Goal: Task Accomplishment & Management: Use online tool/utility

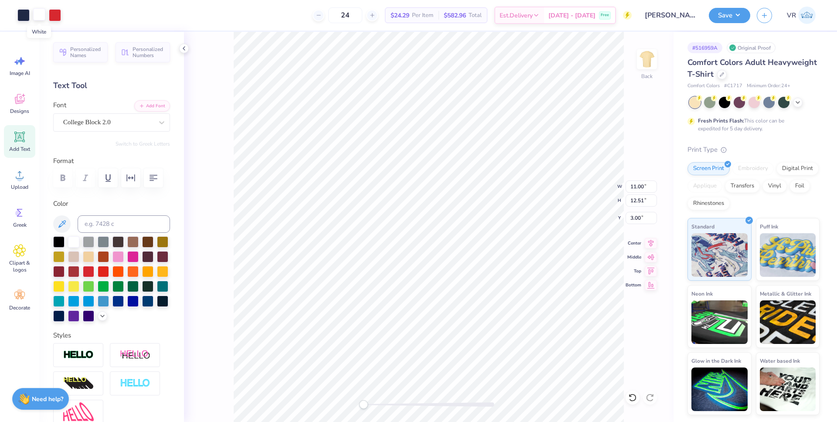
click at [39, 17] on div at bounding box center [39, 14] width 12 height 12
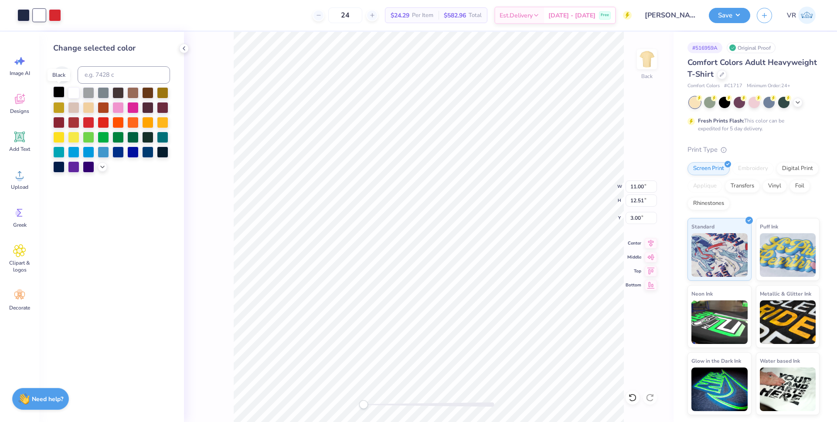
click at [60, 92] on div at bounding box center [58, 91] width 11 height 11
click at [473, 346] on li "Ungroup" at bounding box center [486, 343] width 68 height 17
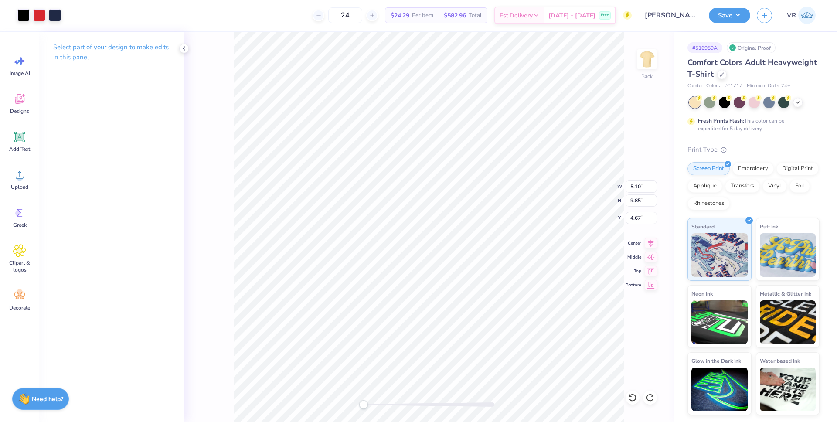
type input "9.84"
drag, startPoint x: 366, startPoint y: 404, endPoint x: 375, endPoint y: 401, distance: 10.1
click at [375, 402] on div "Accessibility label" at bounding box center [374, 404] width 9 height 9
click at [404, 344] on li "Ungroup" at bounding box center [408, 343] width 68 height 17
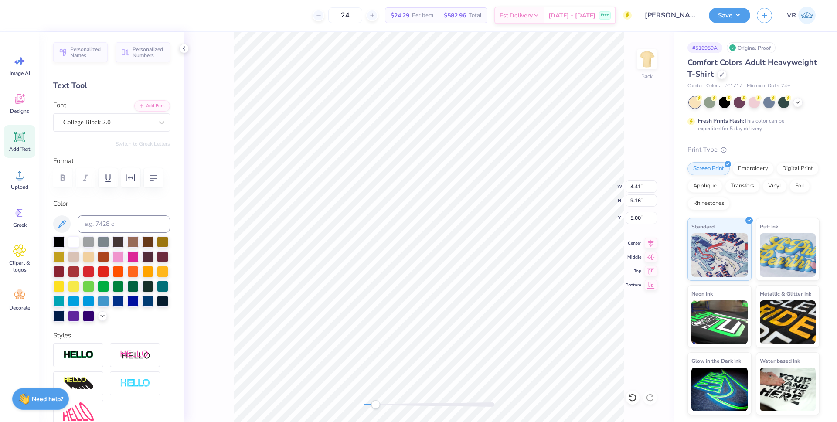
type input "5.10"
type input "9.85"
type input "4.67"
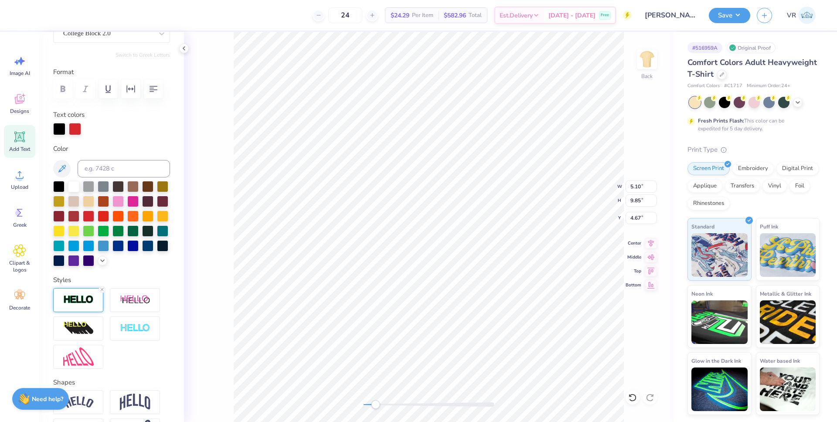
scroll to position [89, 0]
click at [80, 304] on img at bounding box center [78, 299] width 31 height 10
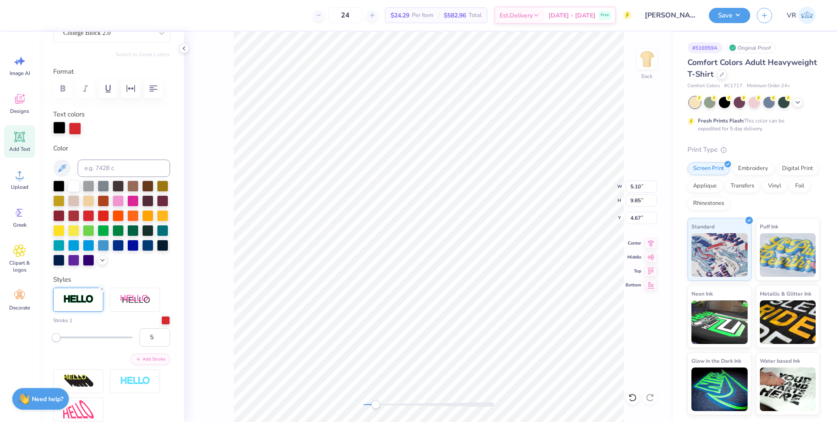
click at [53, 130] on div at bounding box center [59, 128] width 12 height 12
click at [94, 216] on div at bounding box center [88, 214] width 11 height 11
type input "9.84"
click at [58, 131] on div at bounding box center [59, 128] width 12 height 12
click at [94, 216] on div at bounding box center [88, 214] width 11 height 11
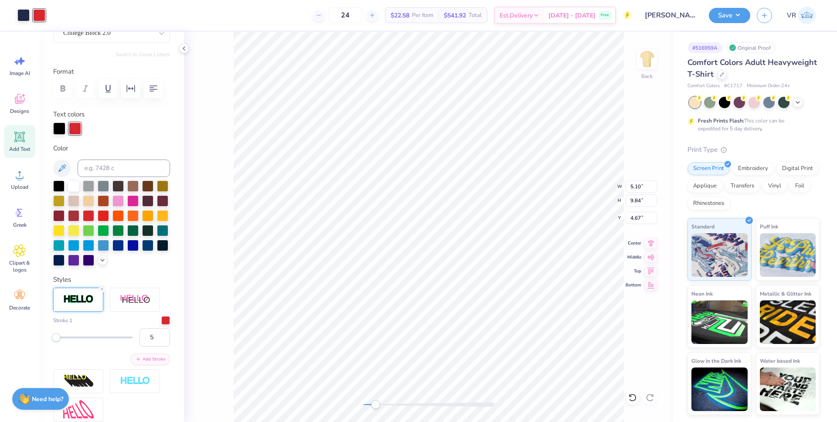
type input "4.41"
type input "9.16"
type input "5.96"
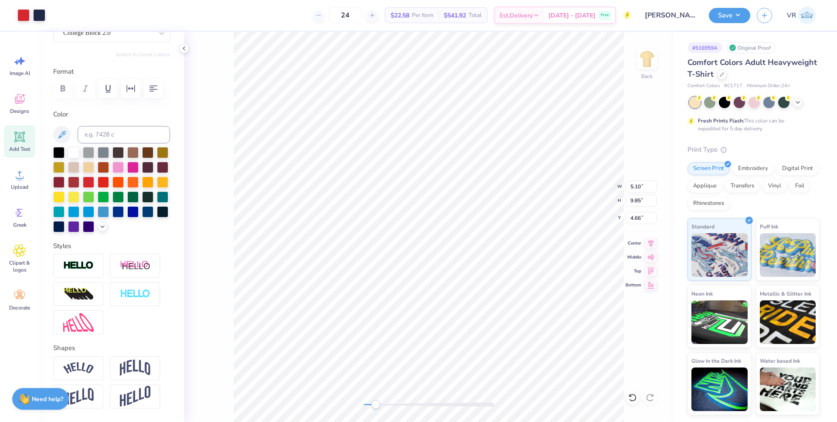
type input "4.66"
click at [357, 407] on div "Back W 5.10 5.10 " H 9.85 9.85 " Y 4.66 4.66 " Center Middle Top Bottom" at bounding box center [429, 227] width 490 height 390
click at [407, 327] on li "Group" at bounding box center [418, 326] width 68 height 17
type input "9.84"
type input "4.67"
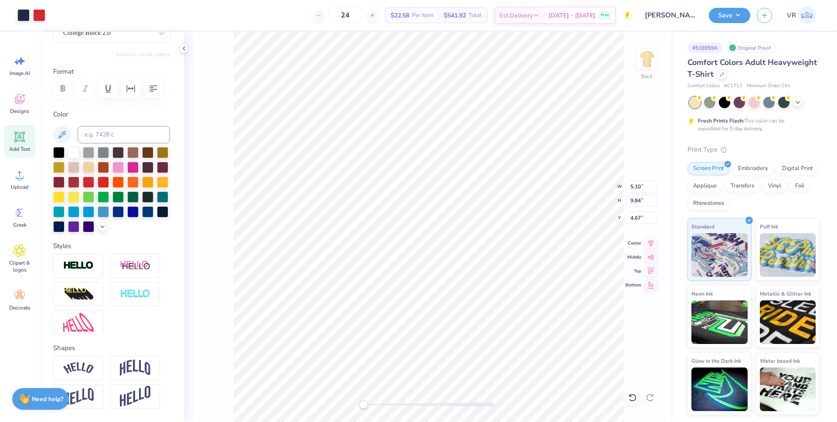
type input "10.98"
type input "9.85"
click at [653, 286] on icon at bounding box center [651, 284] width 12 height 10
type input "4.36"
type input "10.98"
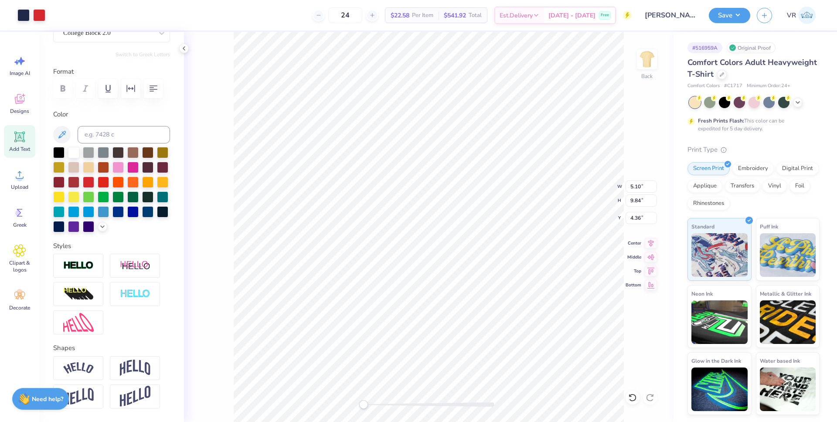
type input "9.85"
type input "4.34"
click at [456, 312] on li "Group" at bounding box center [474, 311] width 68 height 17
click at [732, 14] on button "Save" at bounding box center [729, 14] width 41 height 15
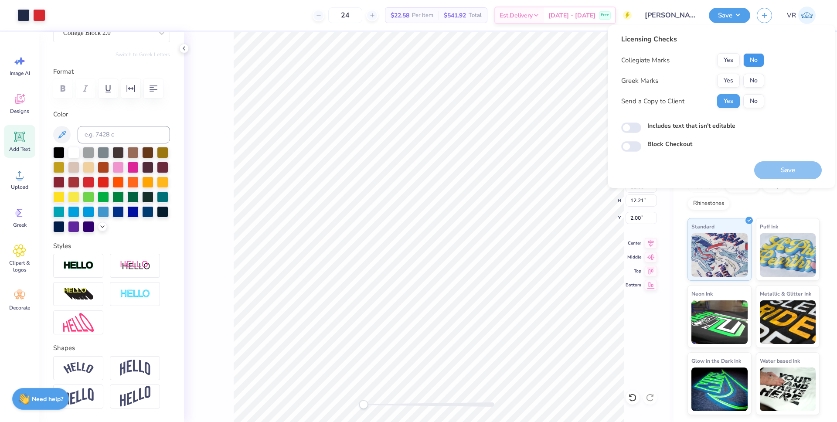
click at [749, 58] on button "No" at bounding box center [753, 60] width 21 height 14
click at [730, 77] on button "Yes" at bounding box center [728, 81] width 23 height 14
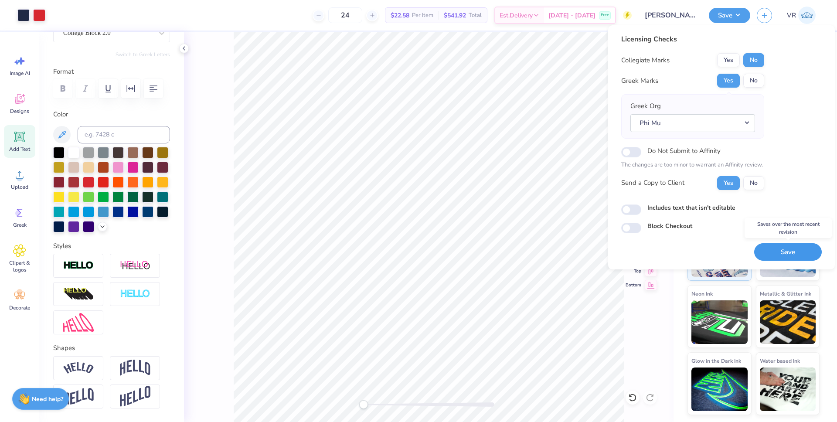
click at [769, 255] on button "Save" at bounding box center [788, 252] width 68 height 18
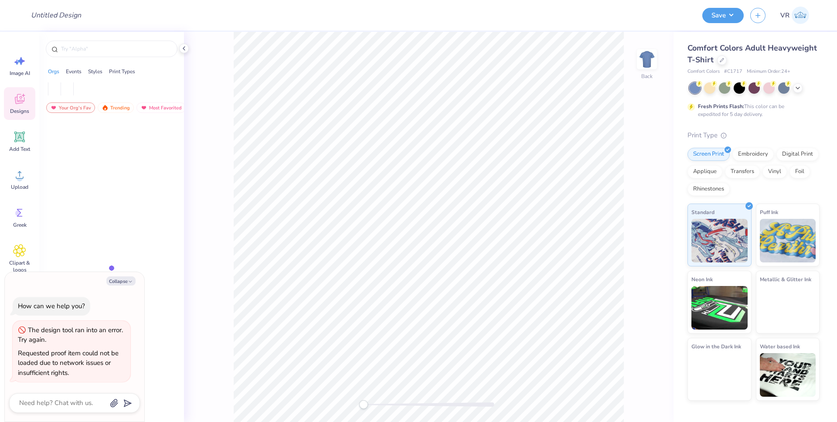
type textarea "x"
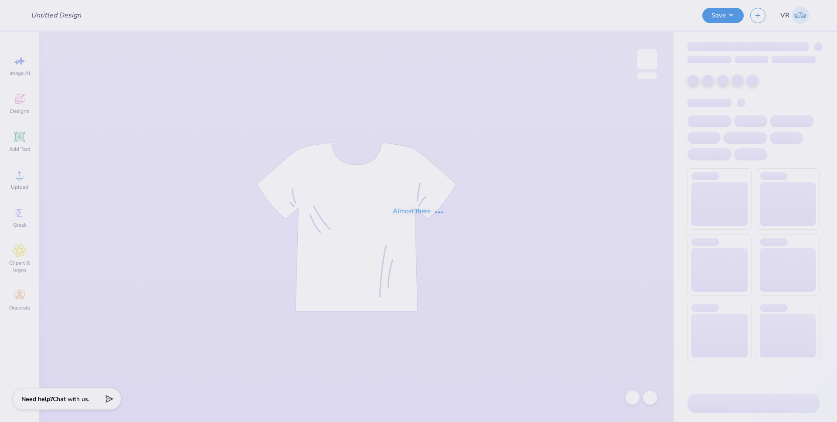
type input "PIKE Homecoming"
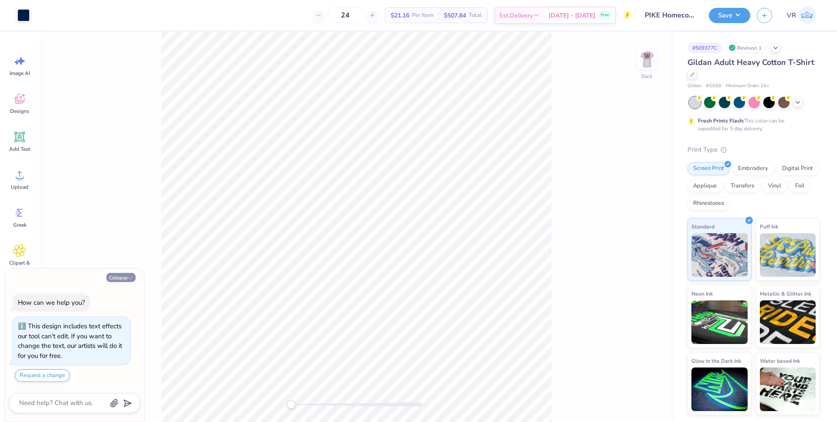
click at [126, 276] on button "Collapse" at bounding box center [120, 277] width 29 height 9
type textarea "x"
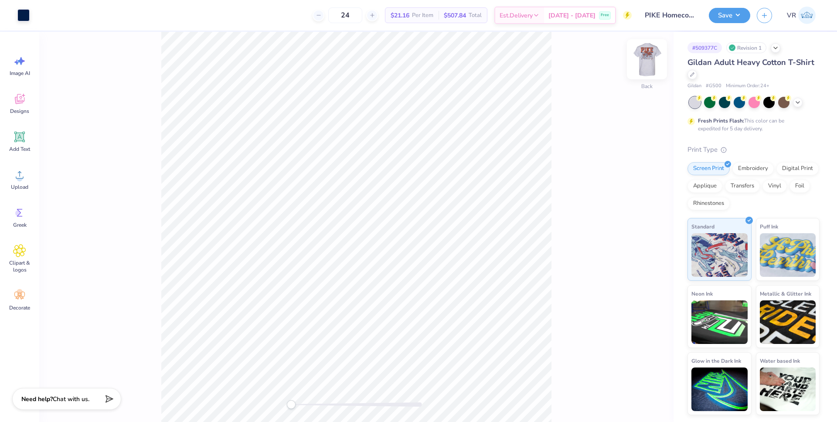
click at [644, 54] on img at bounding box center [647, 59] width 35 height 35
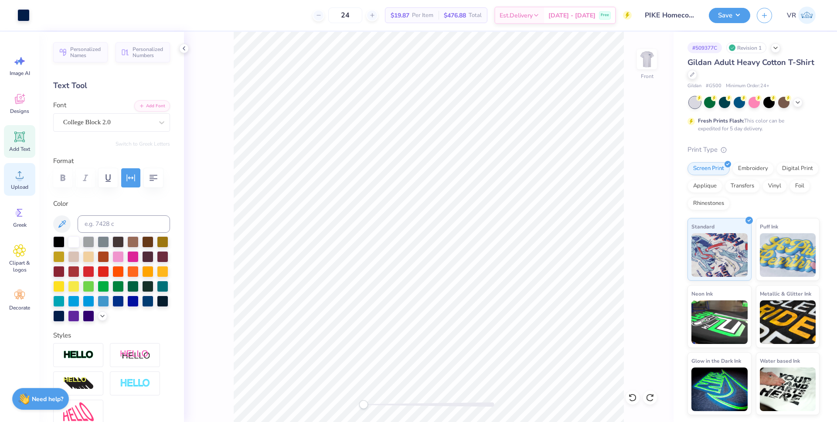
click at [20, 180] on circle at bounding box center [20, 178] width 6 height 6
drag, startPoint x: 376, startPoint y: 403, endPoint x: 385, endPoint y: 402, distance: 8.9
click at [385, 402] on div at bounding box center [429, 404] width 131 height 4
click at [467, 390] on div "Front" at bounding box center [429, 227] width 490 height 390
click at [368, 373] on div "Front" at bounding box center [429, 227] width 490 height 390
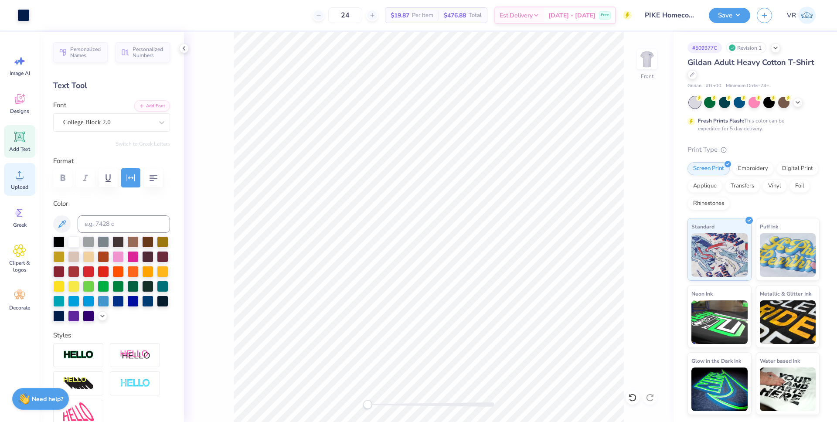
click at [29, 182] on div "Upload" at bounding box center [19, 179] width 31 height 33
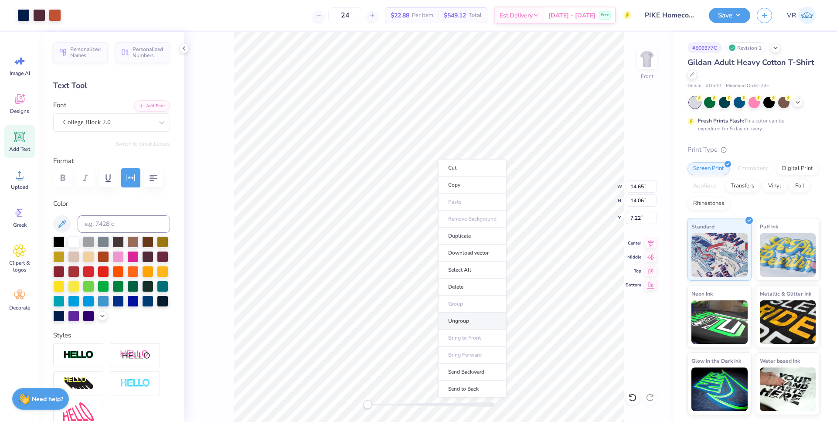
click at [466, 317] on li "Ungroup" at bounding box center [472, 321] width 68 height 17
click at [630, 395] on icon at bounding box center [631, 396] width 2 height 2
click at [631, 398] on icon at bounding box center [632, 397] width 9 height 9
click at [296, 411] on div "Front" at bounding box center [429, 227] width 490 height 390
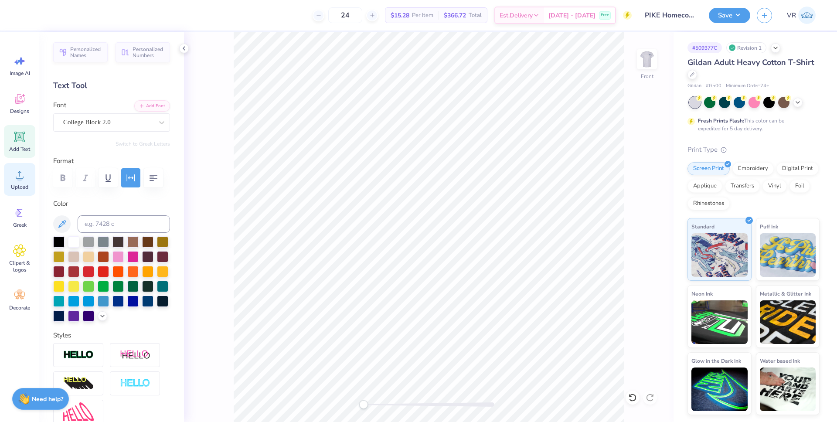
click at [13, 177] on icon at bounding box center [19, 174] width 13 height 13
click at [635, 217] on input "7.22" at bounding box center [641, 218] width 31 height 12
type input "3"
click at [654, 245] on icon at bounding box center [651, 242] width 12 height 10
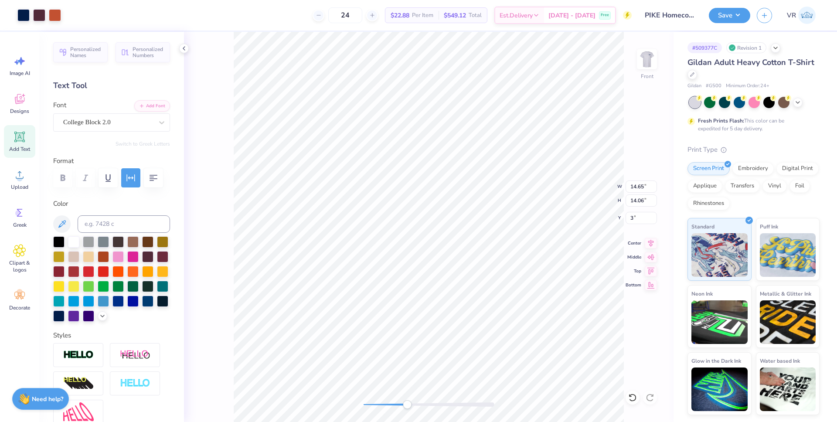
drag, startPoint x: 367, startPoint y: 405, endPoint x: 406, endPoint y: 400, distance: 39.5
click at [406, 400] on div "Accessibility label" at bounding box center [407, 404] width 9 height 9
click at [342, 399] on div "Front" at bounding box center [429, 227] width 490 height 390
drag, startPoint x: 366, startPoint y: 403, endPoint x: 377, endPoint y: 402, distance: 10.9
click at [377, 402] on div "Accessibility label" at bounding box center [377, 404] width 9 height 9
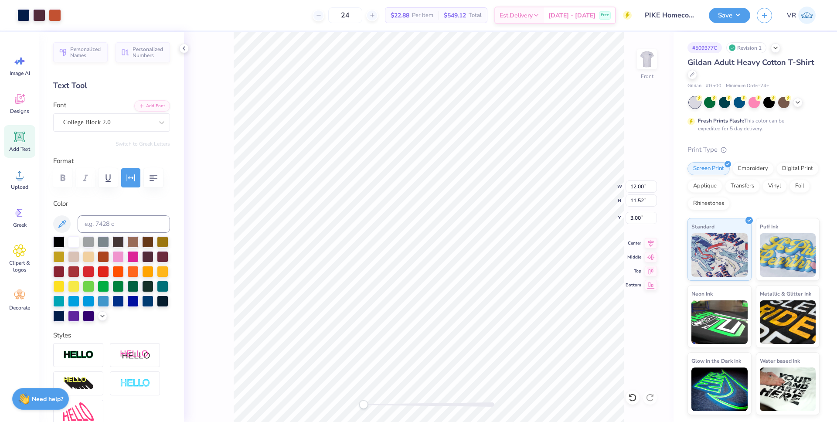
click at [324, 408] on div "Front W 12.00 12.00 " H 11.52 11.52 " Y 3.00 3.00 " Center Middle Top Bottom" at bounding box center [429, 227] width 490 height 390
click at [22, 181] on div "Upload" at bounding box center [19, 179] width 31 height 33
click at [19, 178] on icon at bounding box center [20, 174] width 8 height 7
click at [347, 386] on div "Front W 14.65 14.65 " H 14.06 14.06 " Y 7.22 7.22 " Center Middle Top Bottom" at bounding box center [429, 227] width 490 height 390
click at [27, 177] on div "Upload" at bounding box center [19, 179] width 31 height 33
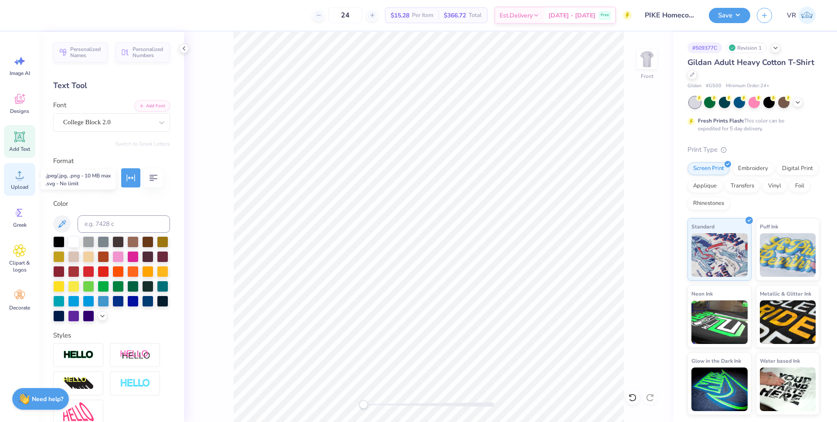
click at [19, 174] on icon at bounding box center [19, 174] width 13 height 13
click at [23, 178] on icon at bounding box center [19, 174] width 13 height 13
click at [18, 174] on icon at bounding box center [19, 174] width 13 height 13
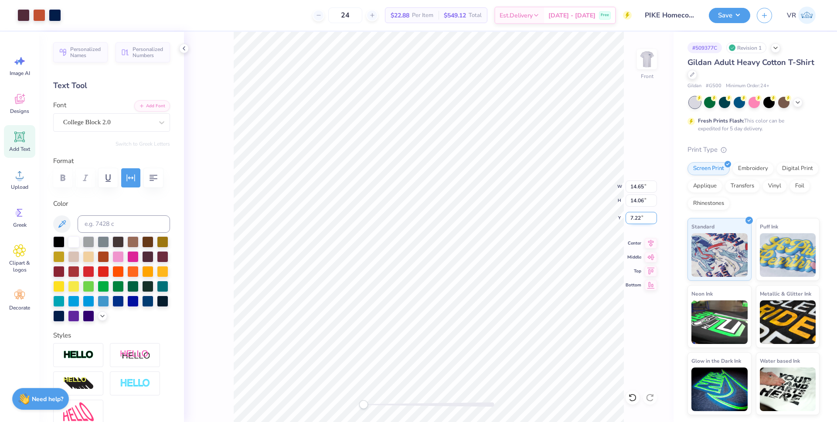
click at [634, 218] on input "7.22" at bounding box center [641, 218] width 31 height 12
type input "3"
click at [652, 245] on icon at bounding box center [651, 242] width 12 height 10
click at [409, 402] on div at bounding box center [429, 404] width 131 height 9
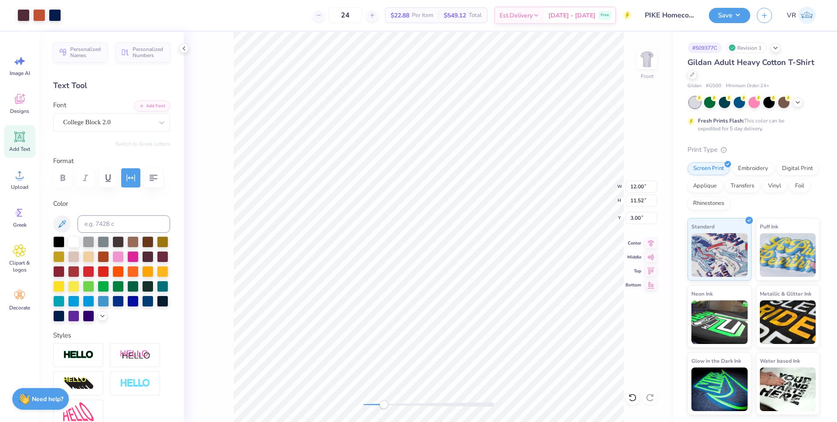
drag, startPoint x: 364, startPoint y: 405, endPoint x: 377, endPoint y: 401, distance: 12.8
click at [379, 401] on div "Accessibility label" at bounding box center [383, 404] width 9 height 9
click at [352, 405] on div "Front W 12.00 12.00 " H 11.52 11.52 " Y 3.00 3.00 " Center Middle Top Bottom" at bounding box center [429, 227] width 490 height 390
click at [343, 405] on div "Front W 12.00 12.00 " H 11.52 11.52 " Y 3.00 3.00 " Center Middle Top Bottom" at bounding box center [429, 227] width 490 height 390
click at [330, 404] on div "Front W 12.00 12.00 " H 11.52 11.52 " Y 3.00 3.00 " Center Middle Top Bottom" at bounding box center [429, 227] width 490 height 390
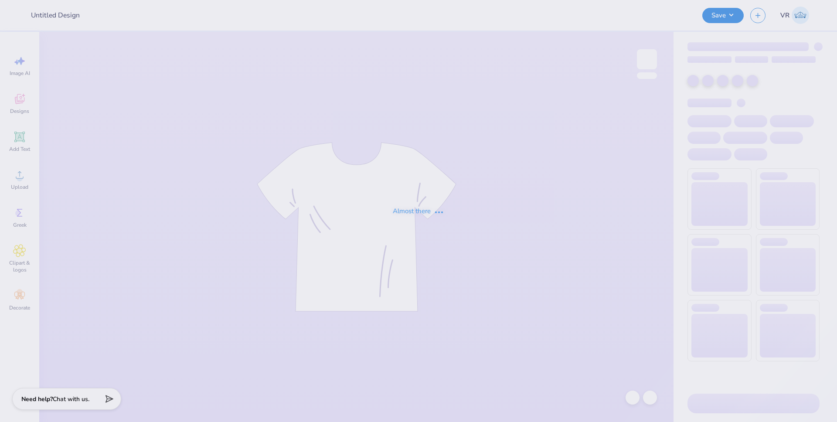
type input "PIKE Homecoming"
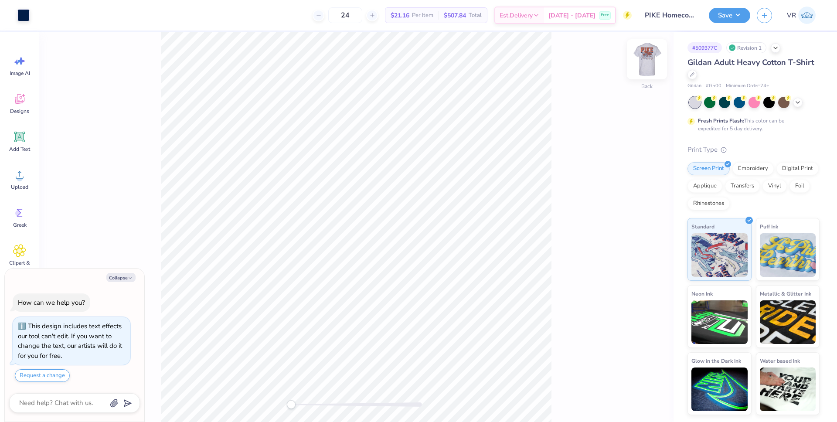
click at [647, 65] on img at bounding box center [647, 59] width 35 height 35
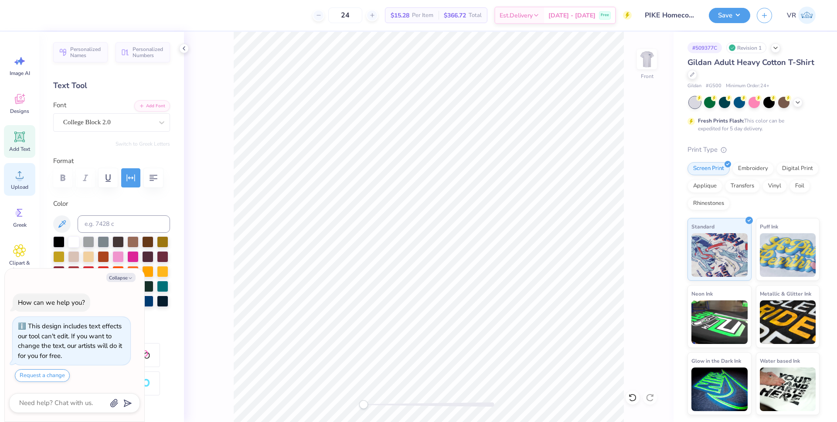
click at [27, 187] on span "Upload" at bounding box center [19, 187] width 17 height 7
click at [17, 177] on circle at bounding box center [20, 178] width 6 height 6
type textarea "x"
click at [632, 216] on input "7.22" at bounding box center [641, 218] width 31 height 12
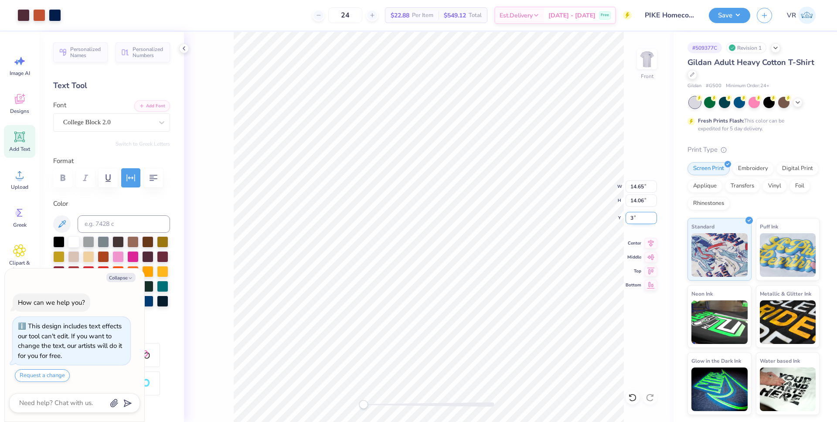
type input "3"
click at [648, 244] on icon at bounding box center [651, 242] width 12 height 10
click at [650, 241] on icon at bounding box center [651, 241] width 6 height 7
type textarea "x"
type input "12.00"
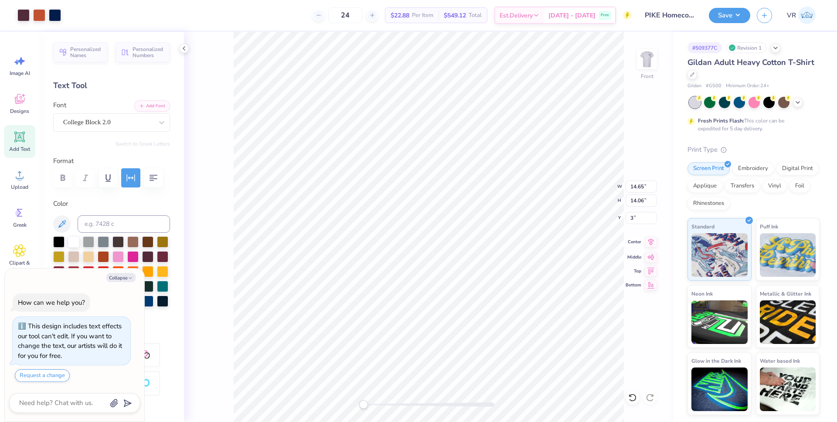
type input "11.52"
type input "3.00"
type textarea "x"
